Goal: Check status

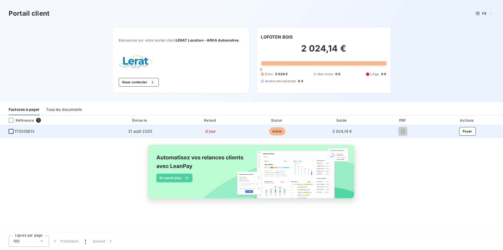
click at [12, 132] on div at bounding box center [11, 131] width 5 height 5
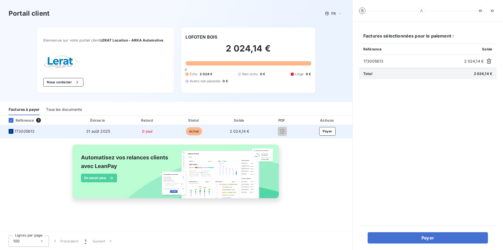
click at [11, 132] on icon at bounding box center [10, 130] width 3 height 3
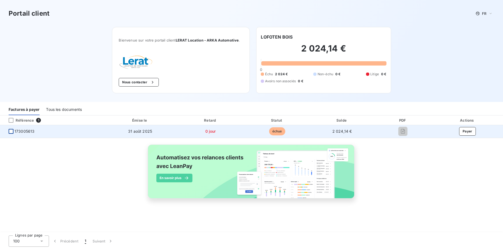
click at [55, 114] on div "Tous les documents" at bounding box center [64, 109] width 36 height 11
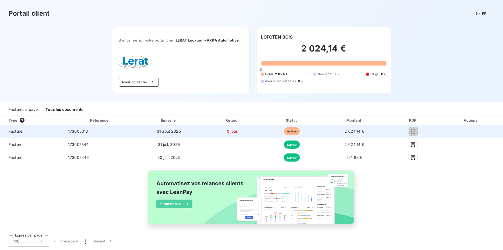
click at [190, 132] on td "31 août 2025" at bounding box center [169, 131] width 66 height 13
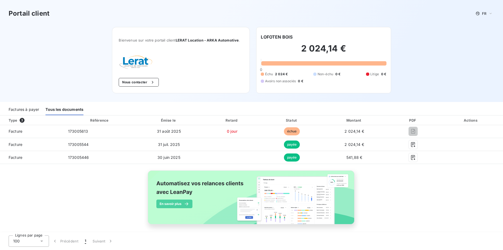
scroll to position [4, 0]
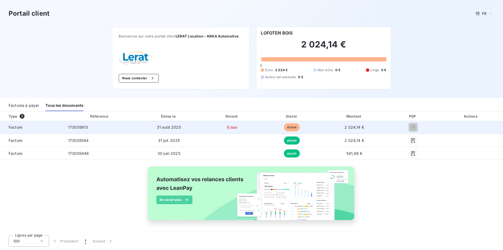
click at [162, 126] on span "31 août 2025" at bounding box center [169, 127] width 24 height 5
